Goal: Find specific page/section: Find specific page/section

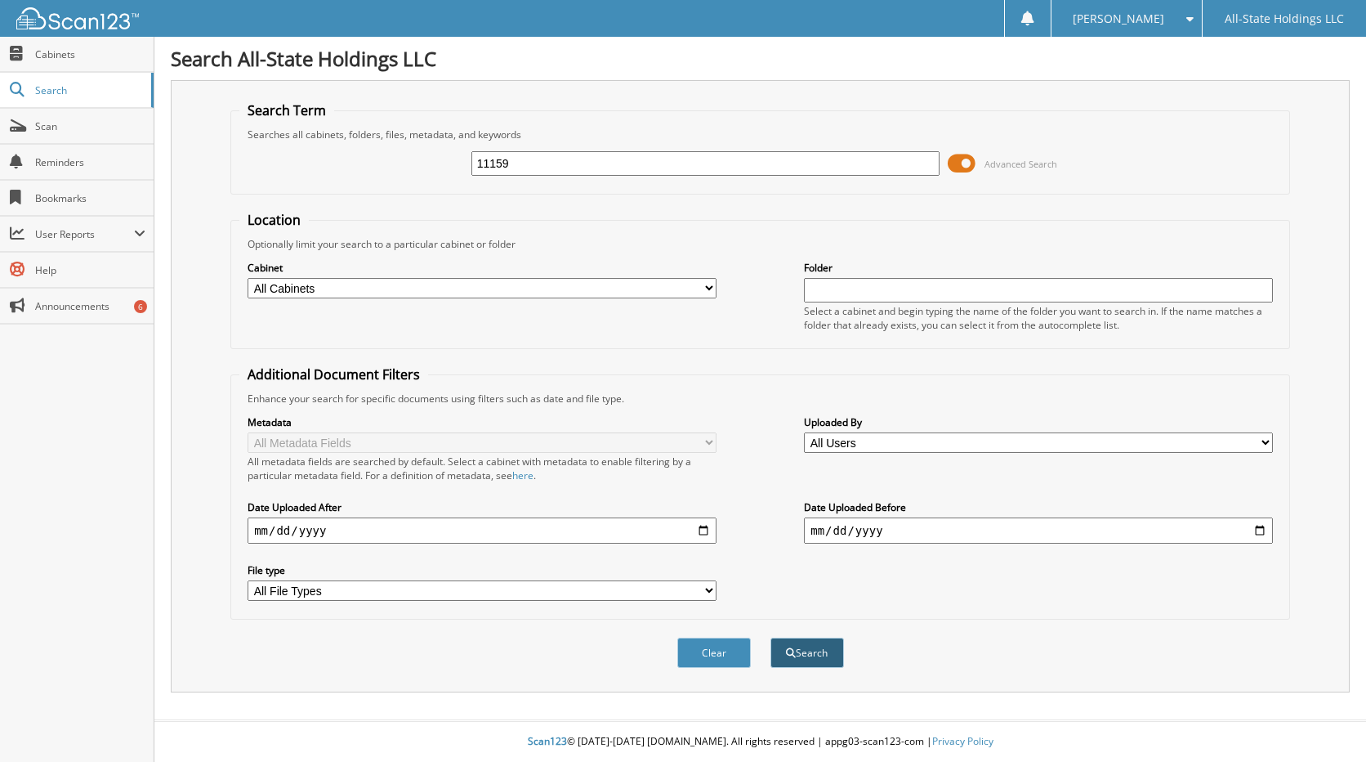
type input "11159"
click at [813, 652] on button "Search" at bounding box center [808, 652] width 74 height 30
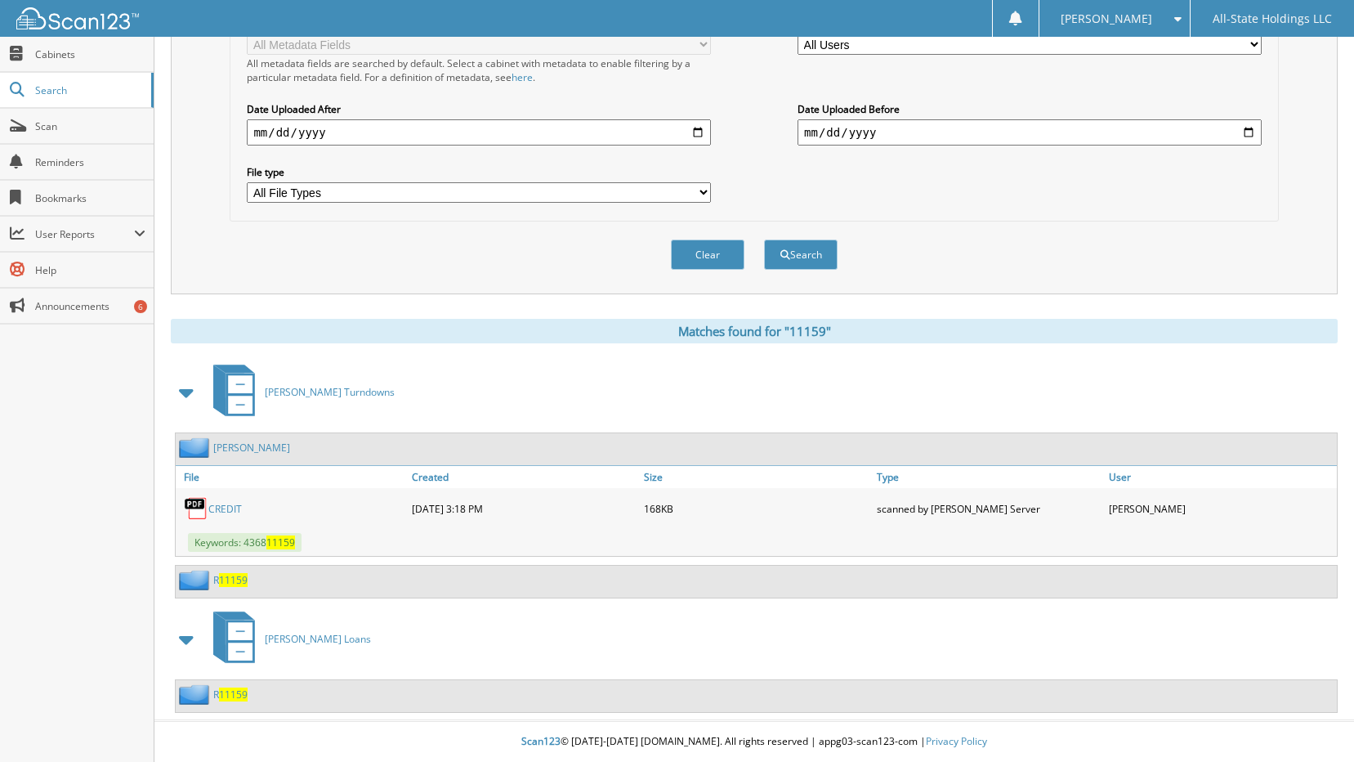
scroll to position [399, 0]
click at [230, 699] on span "11159" at bounding box center [233, 694] width 29 height 14
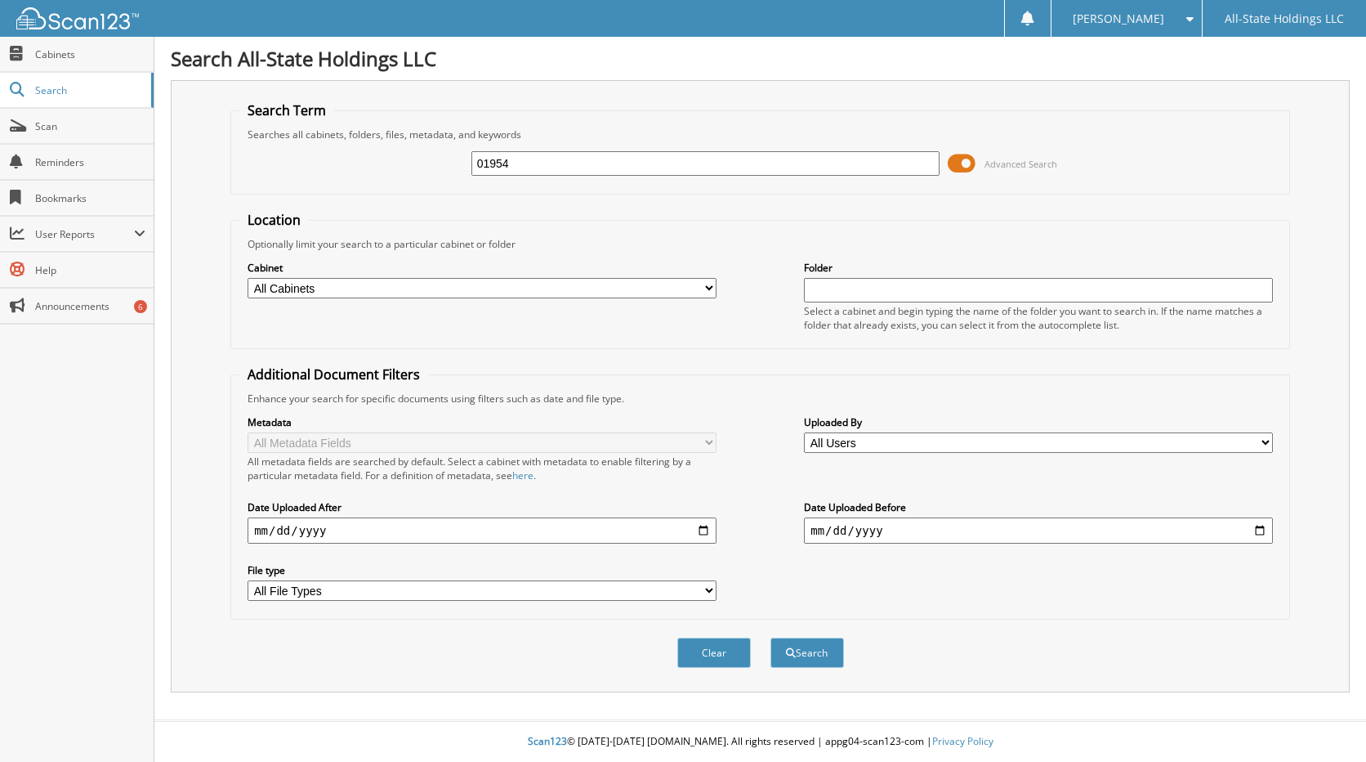
type input "01954"
click at [771, 637] on button "Search" at bounding box center [808, 652] width 74 height 30
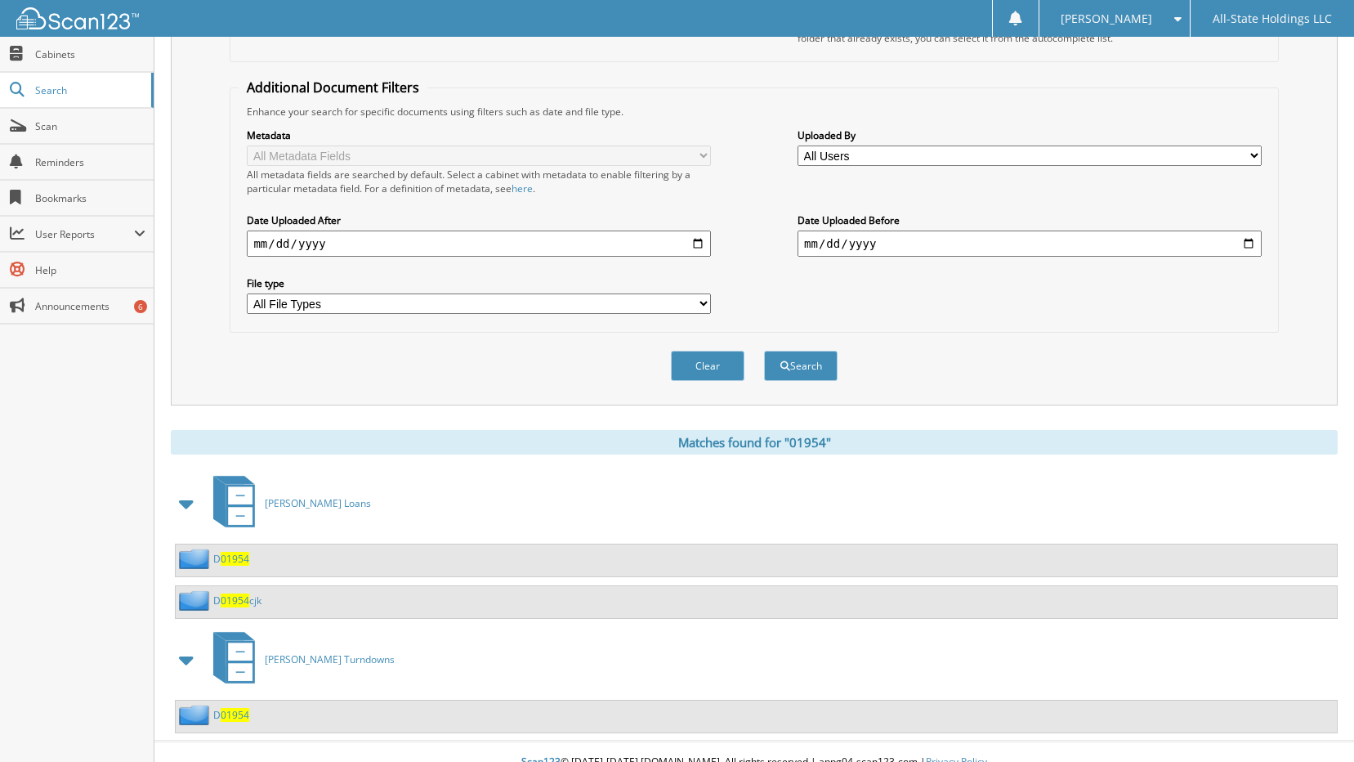
scroll to position [308, 0]
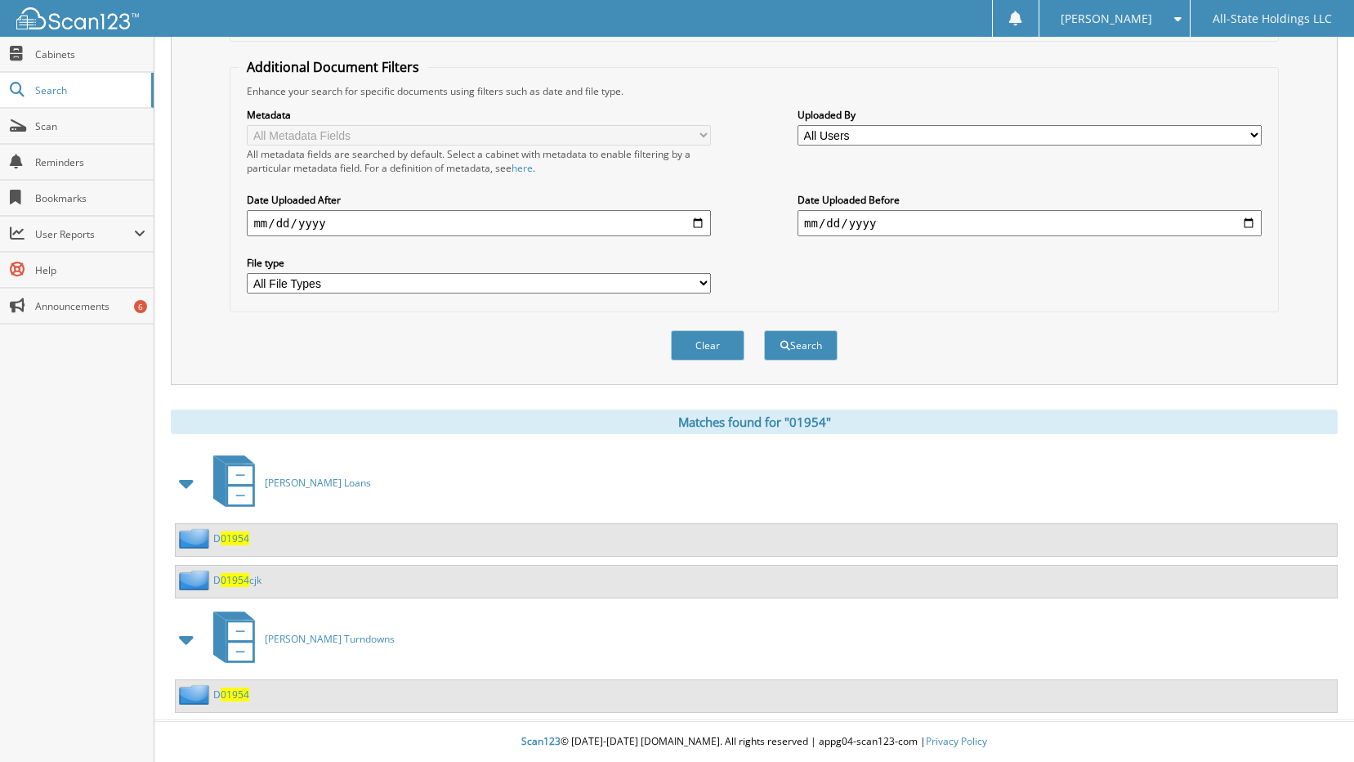
click at [230, 696] on span "01954" at bounding box center [235, 694] width 29 height 14
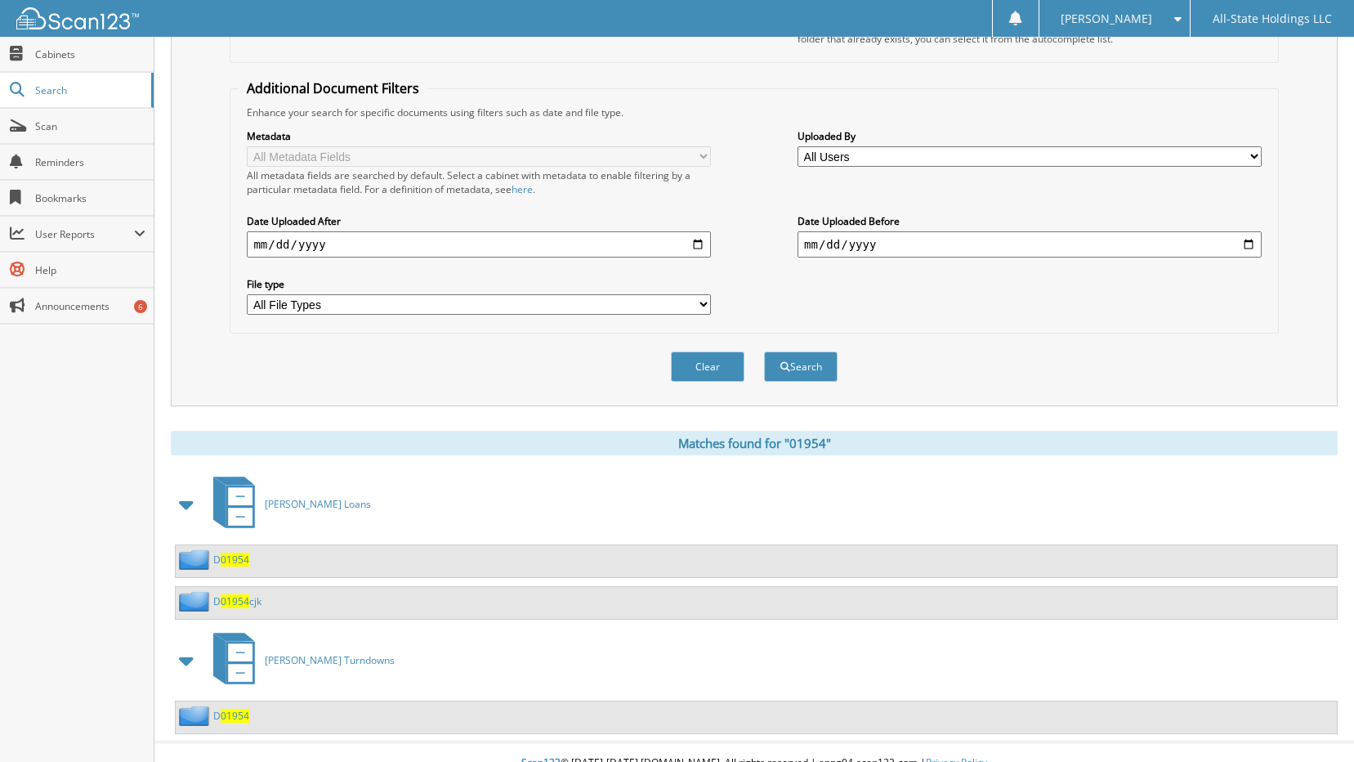
scroll to position [308, 0]
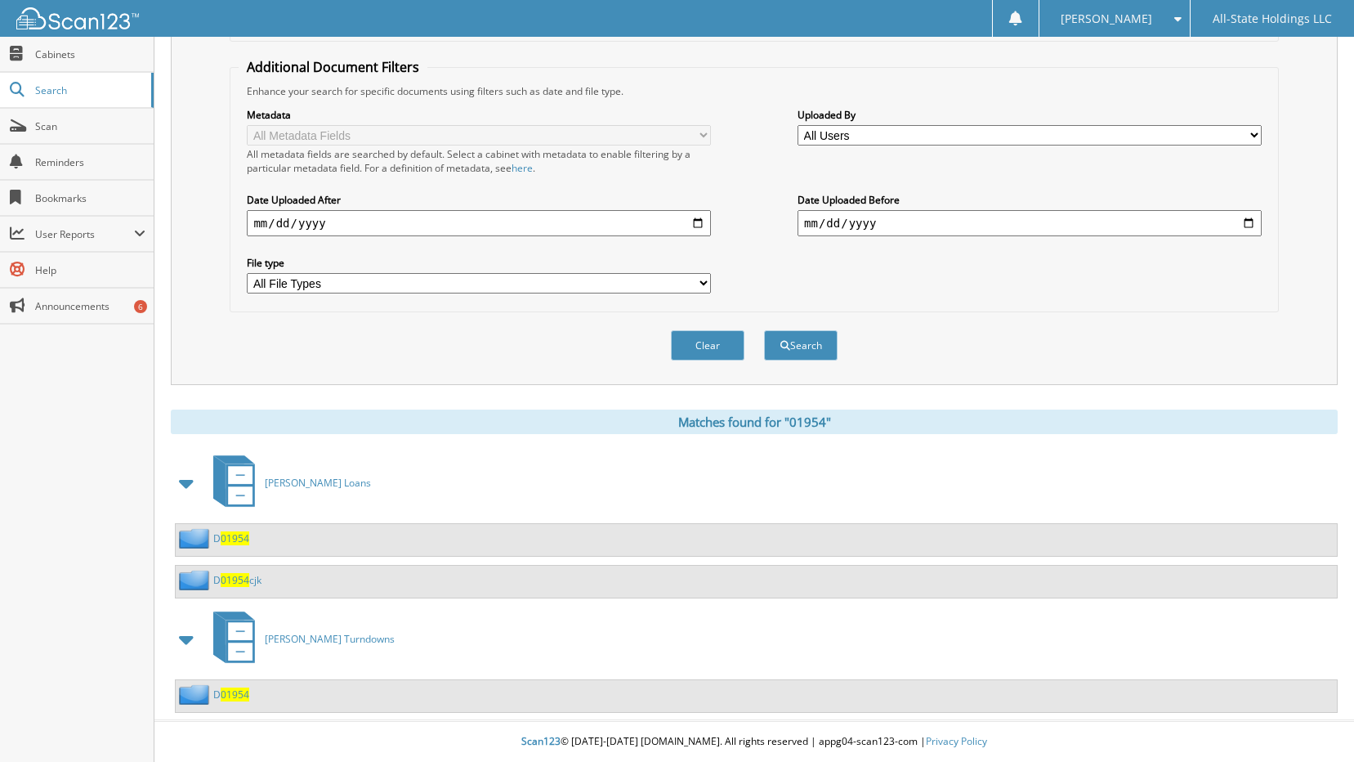
click at [236, 538] on span "01954" at bounding box center [235, 538] width 29 height 14
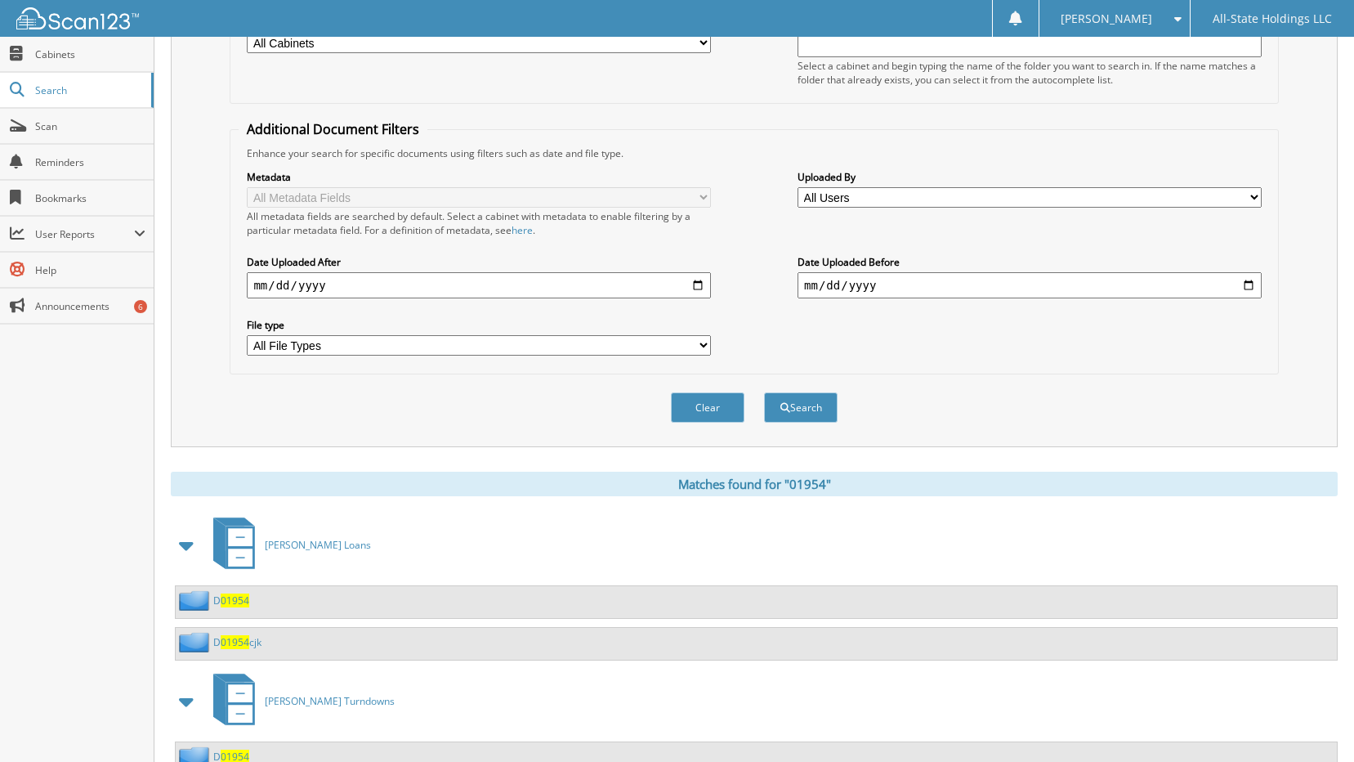
scroll to position [308, 0]
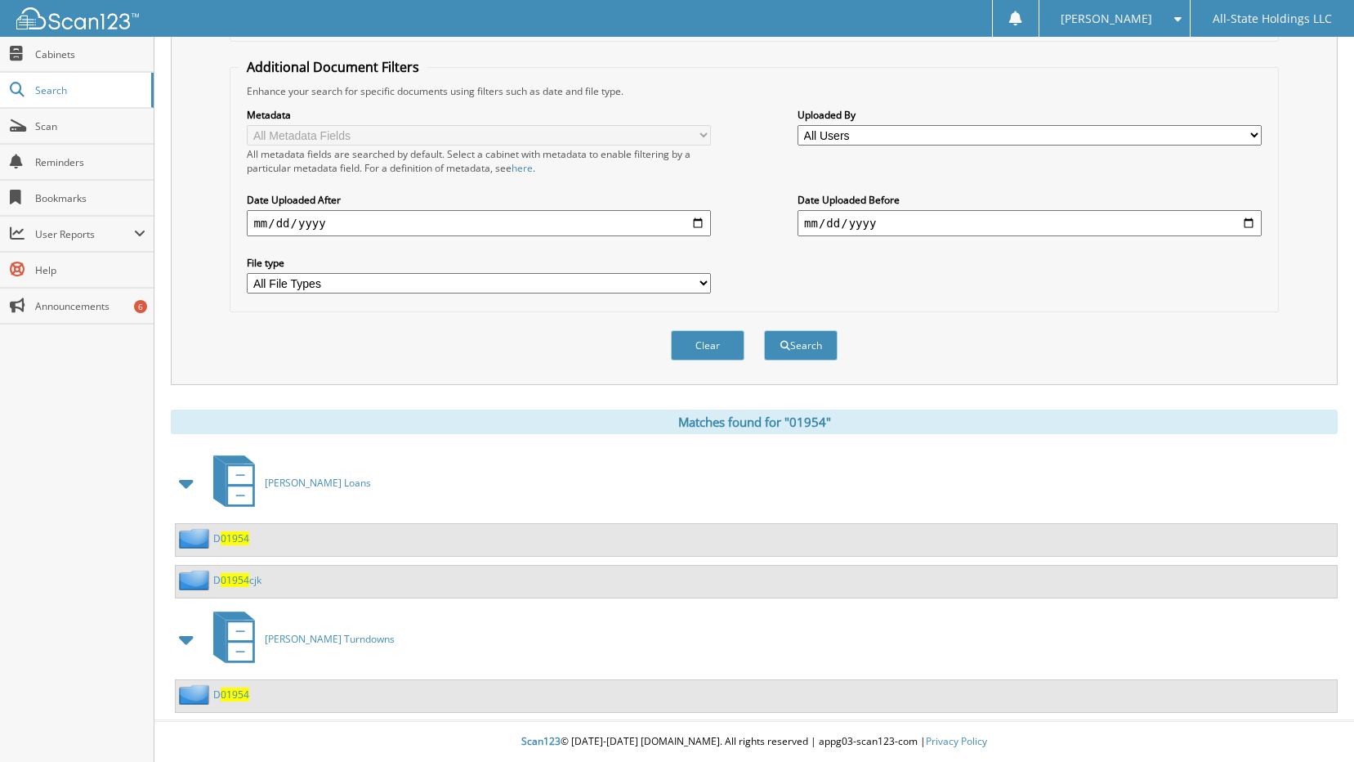
click at [232, 582] on span "01954" at bounding box center [235, 580] width 29 height 14
